Goal: Browse casually

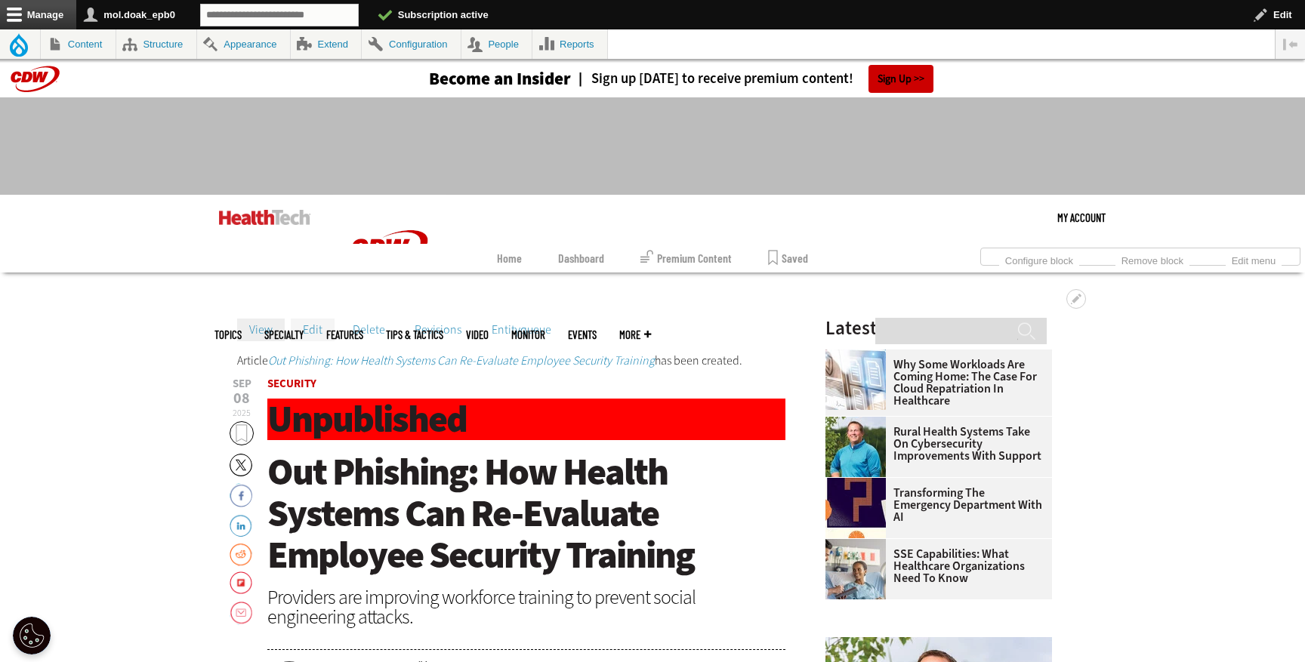
click at [319, 325] on link "Edit" at bounding box center [313, 330] width 44 height 23
click at [306, 333] on link "Edit" at bounding box center [313, 330] width 44 height 23
click at [313, 339] on link "Edit" at bounding box center [313, 330] width 44 height 23
click at [318, 335] on link "Edit" at bounding box center [313, 330] width 44 height 23
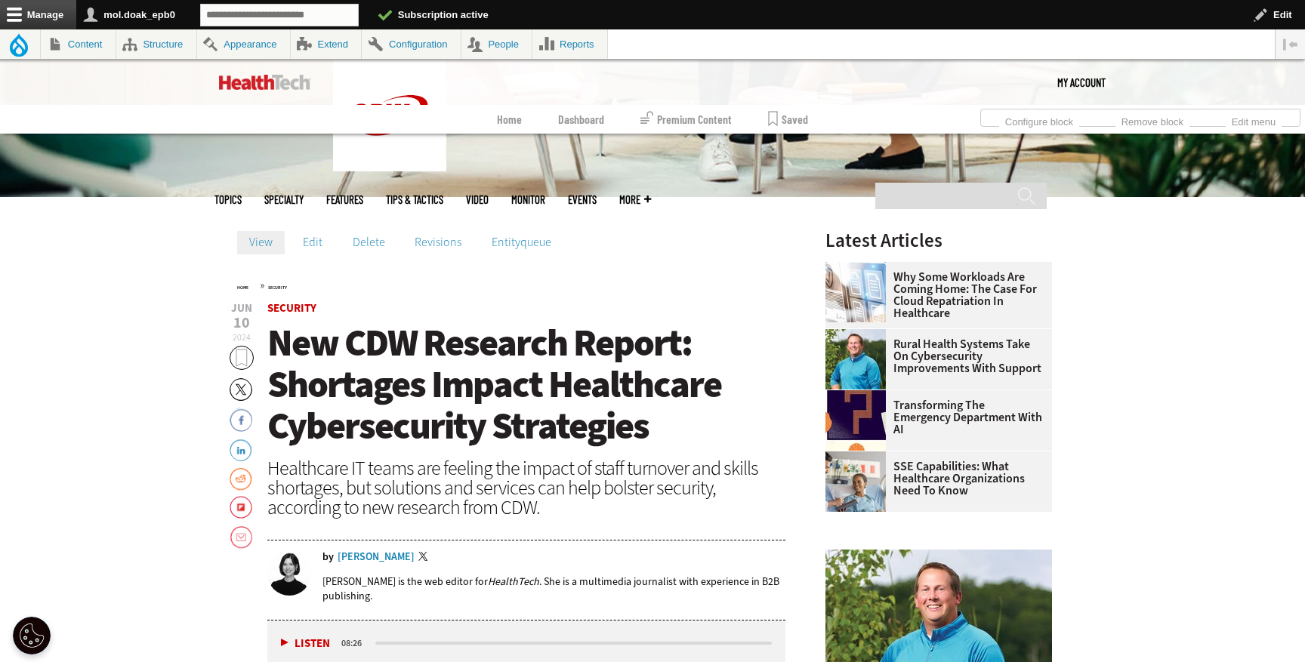
scroll to position [402, 0]
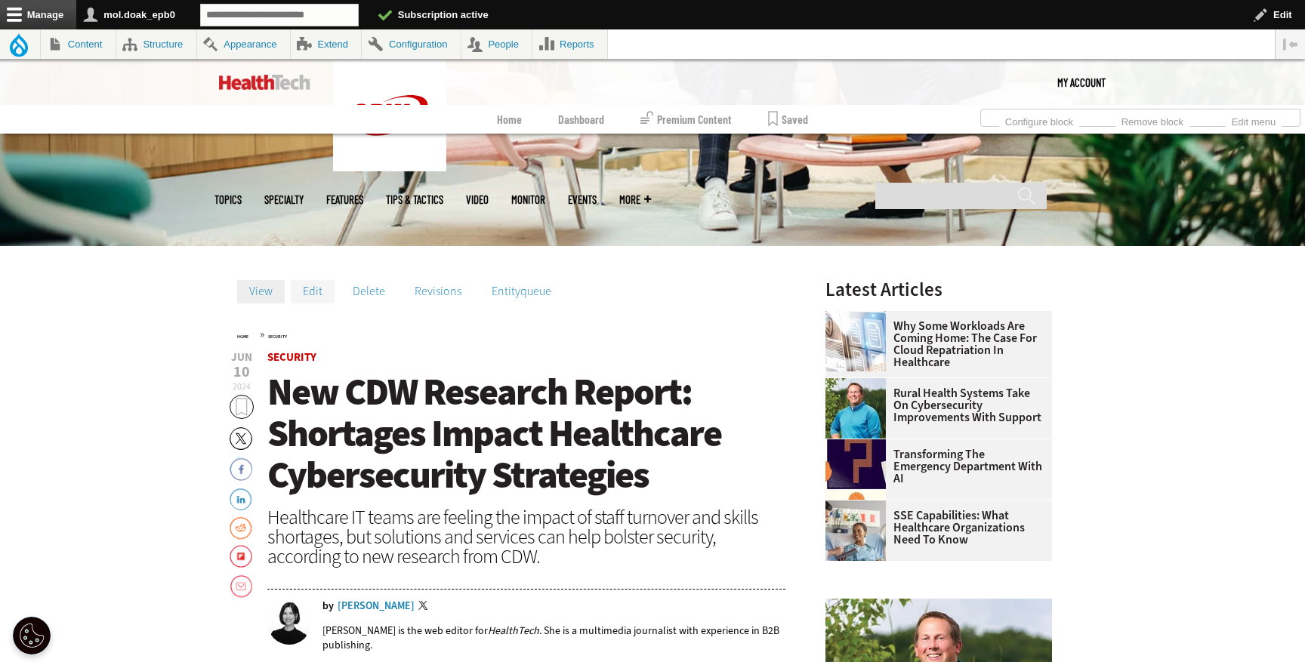
click at [310, 294] on link "Edit" at bounding box center [313, 291] width 44 height 23
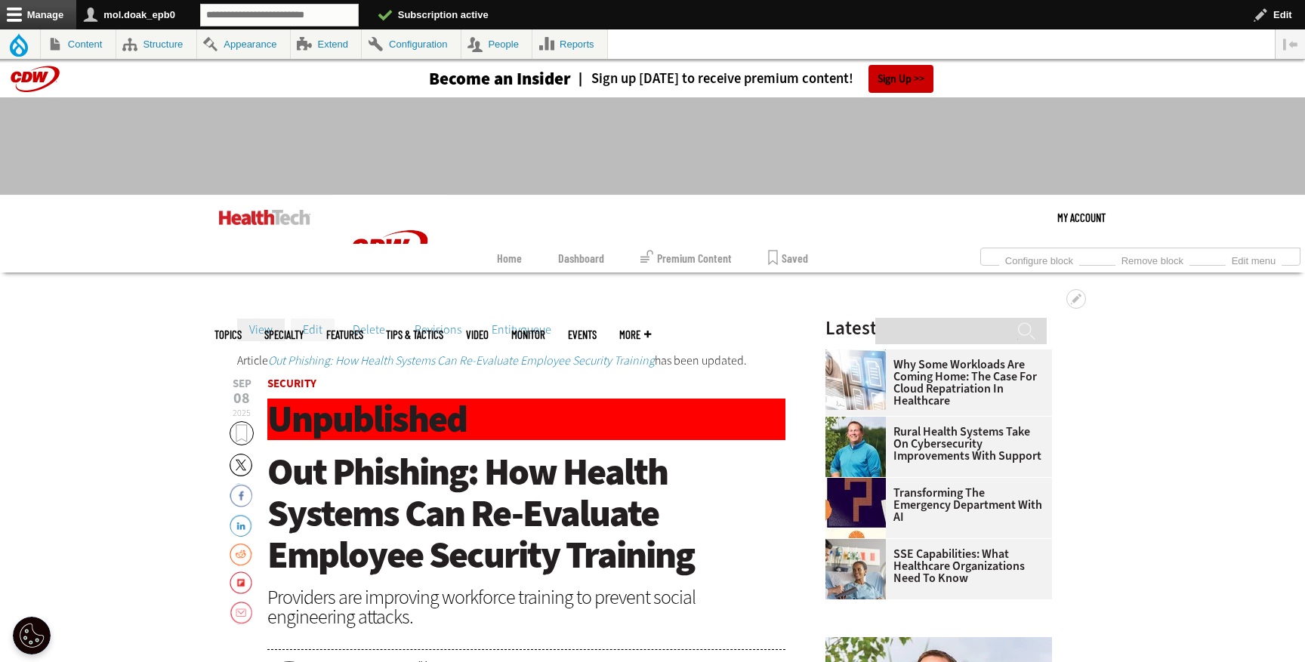
click at [305, 330] on link "Edit" at bounding box center [313, 330] width 44 height 23
